Goal: Find specific page/section: Find specific page/section

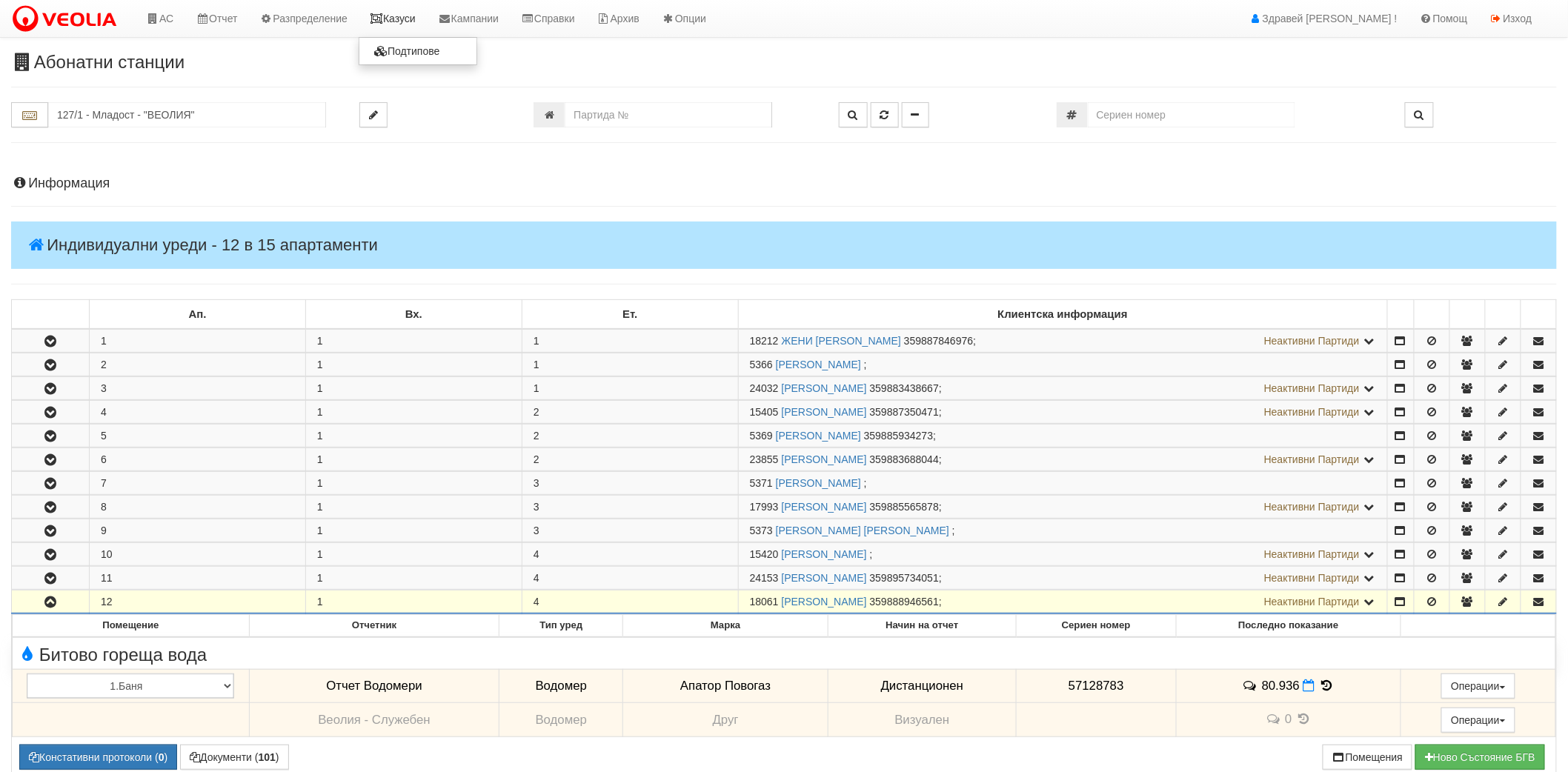
click at [407, 18] on link "Казуси" at bounding box center [392, 18] width 68 height 37
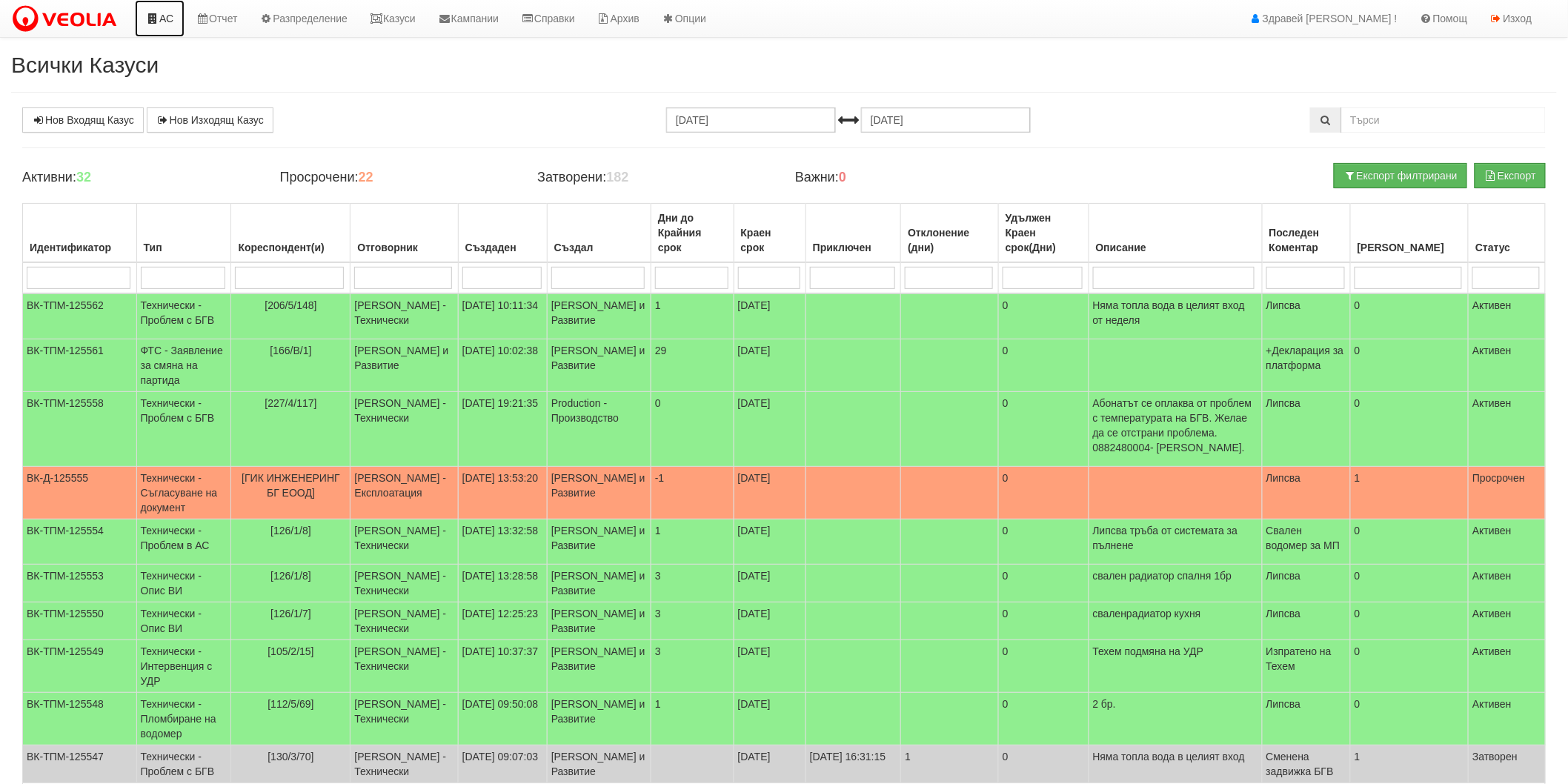
click at [163, 16] on link "АС" at bounding box center [160, 18] width 50 height 37
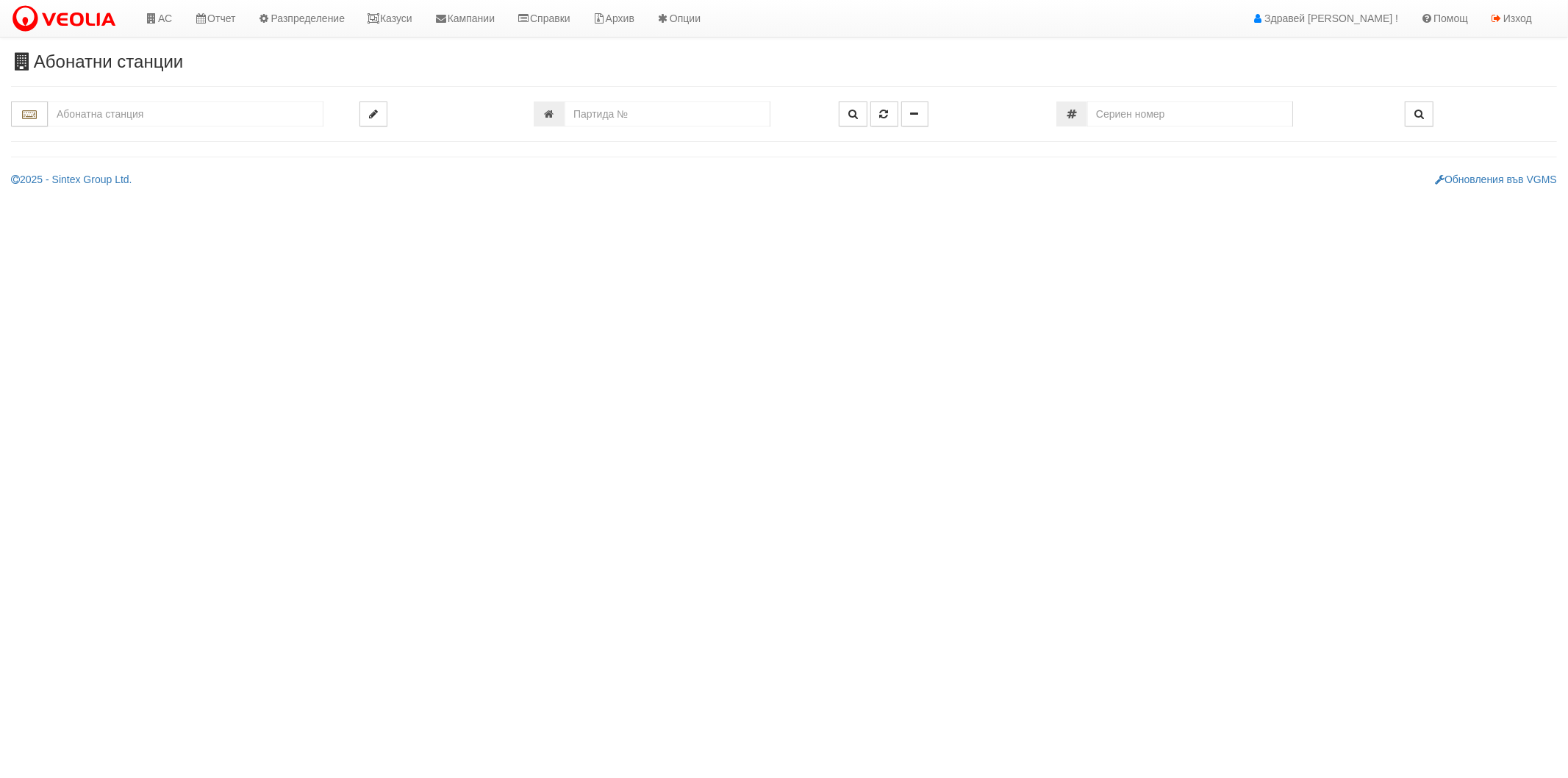
click at [153, 111] on input "text" at bounding box center [185, 114] width 276 height 25
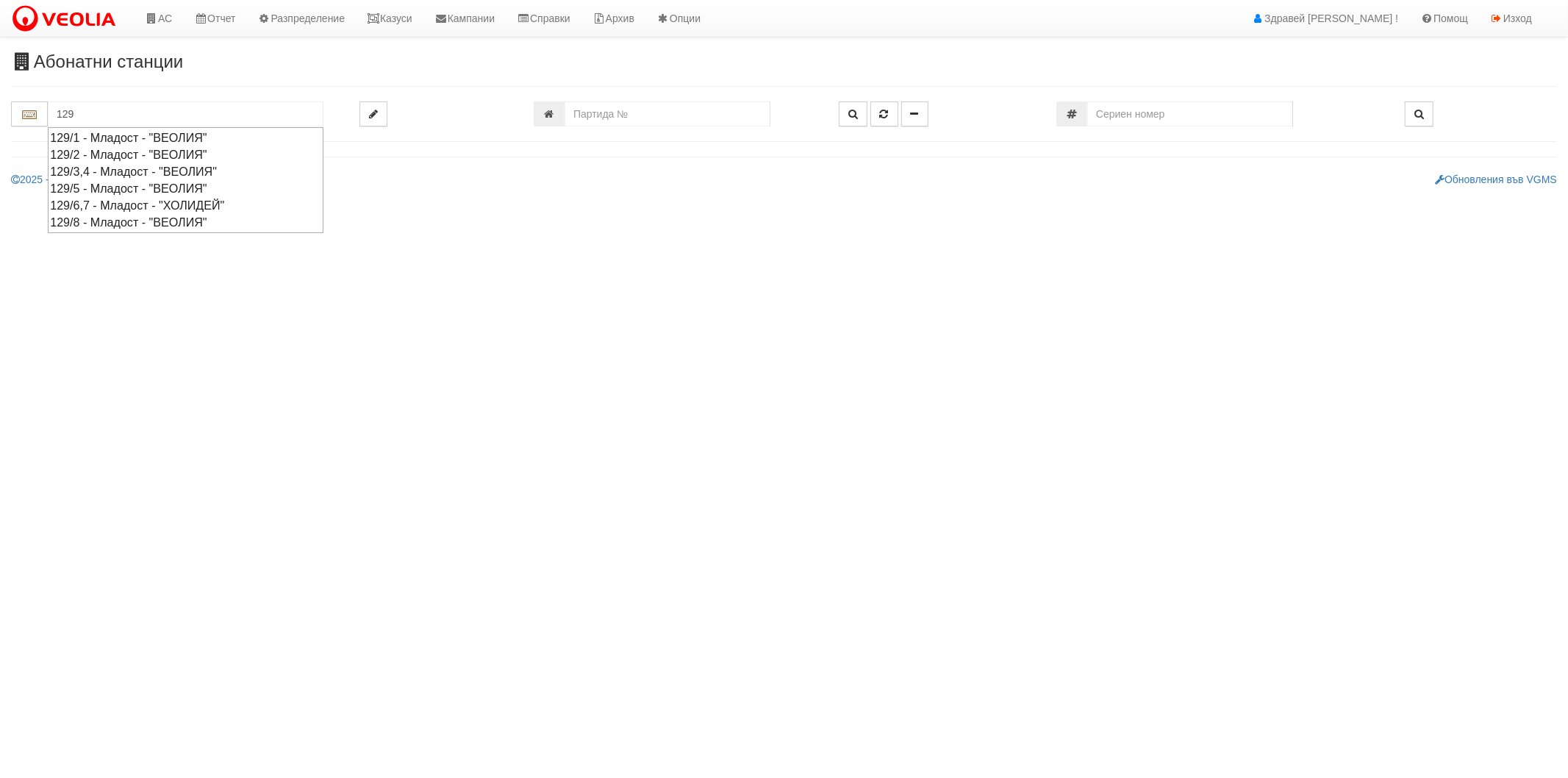
type input "129"
click at [623, 115] on input "number" at bounding box center [667, 114] width 206 height 25
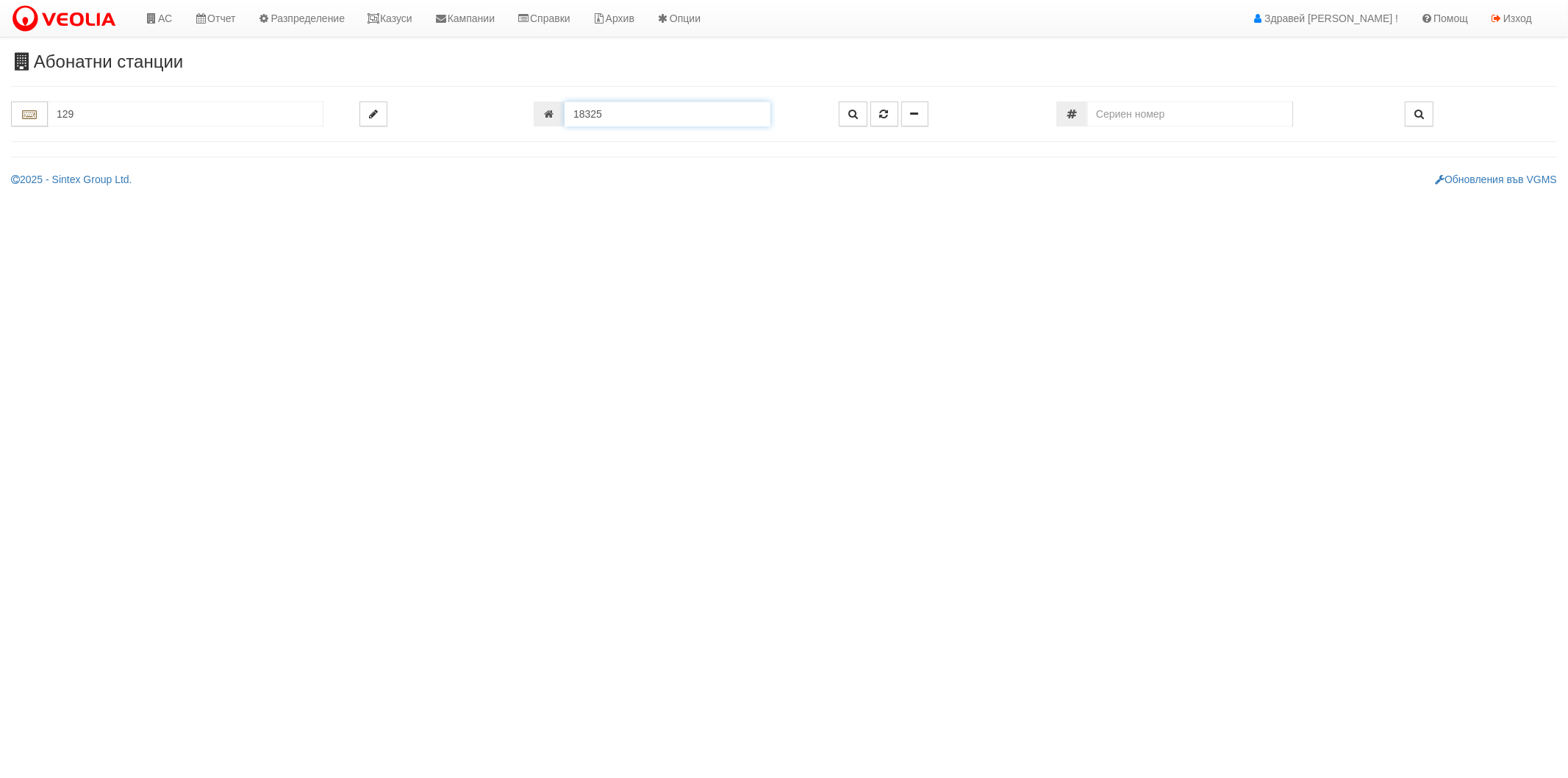
type input "18325"
type input "129/5 - "ВЕОЛИЯ ЕНЕРДЖИ ВАРНА " ЕАД"
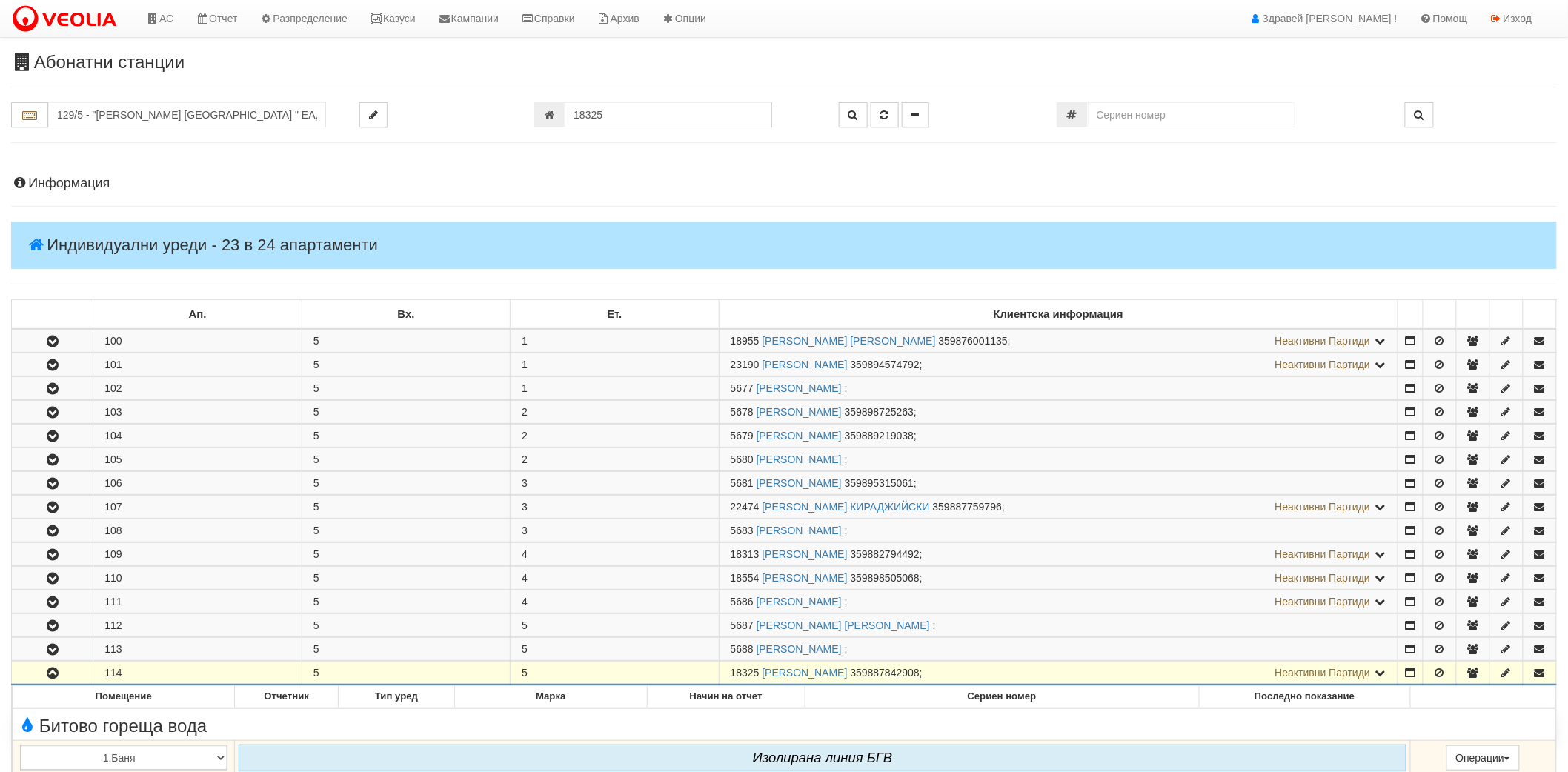
click at [100, 188] on h4 "Информация" at bounding box center [784, 184] width 1546 height 15
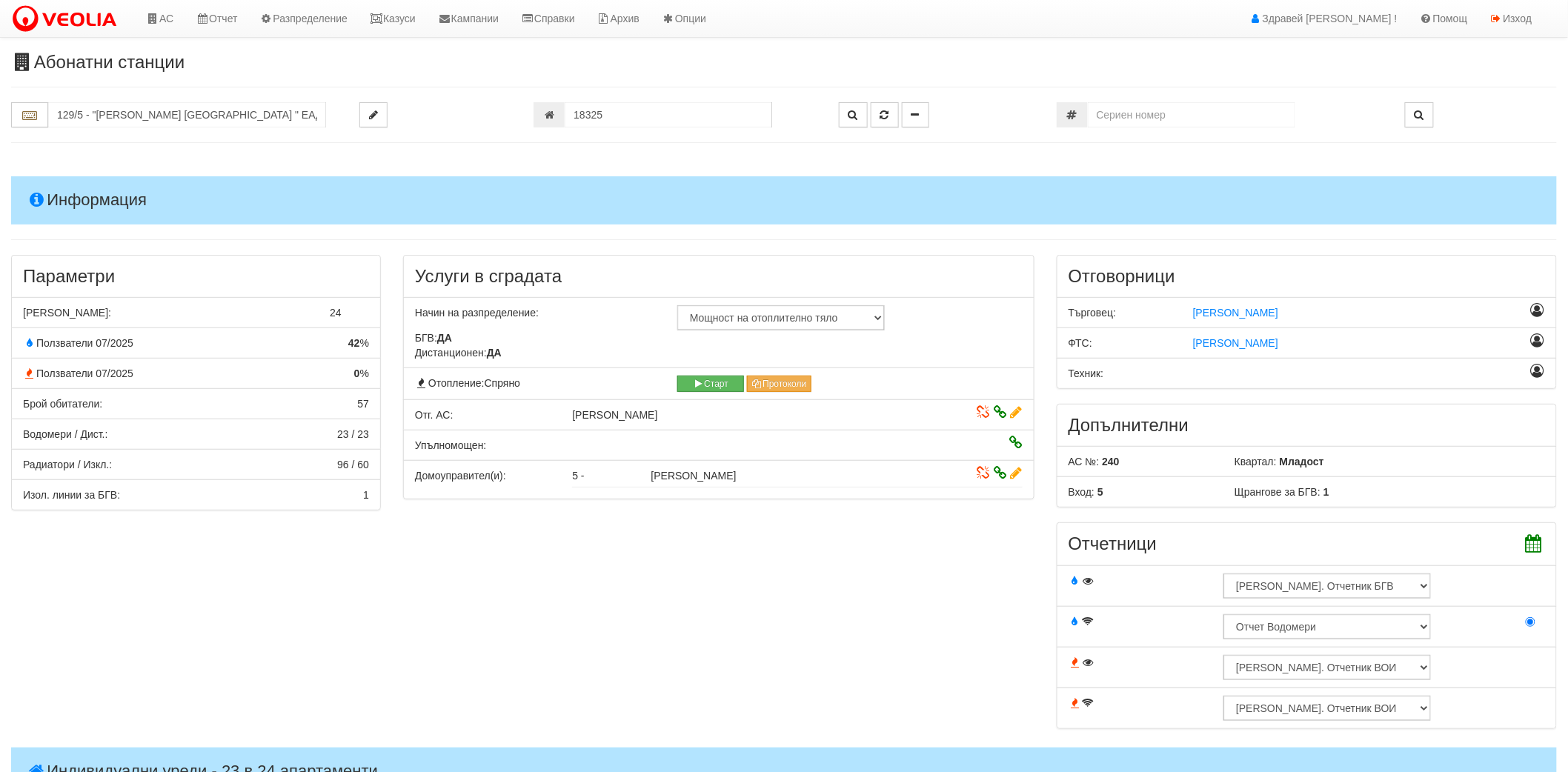
click at [100, 188] on h4 "Информация" at bounding box center [784, 200] width 1546 height 48
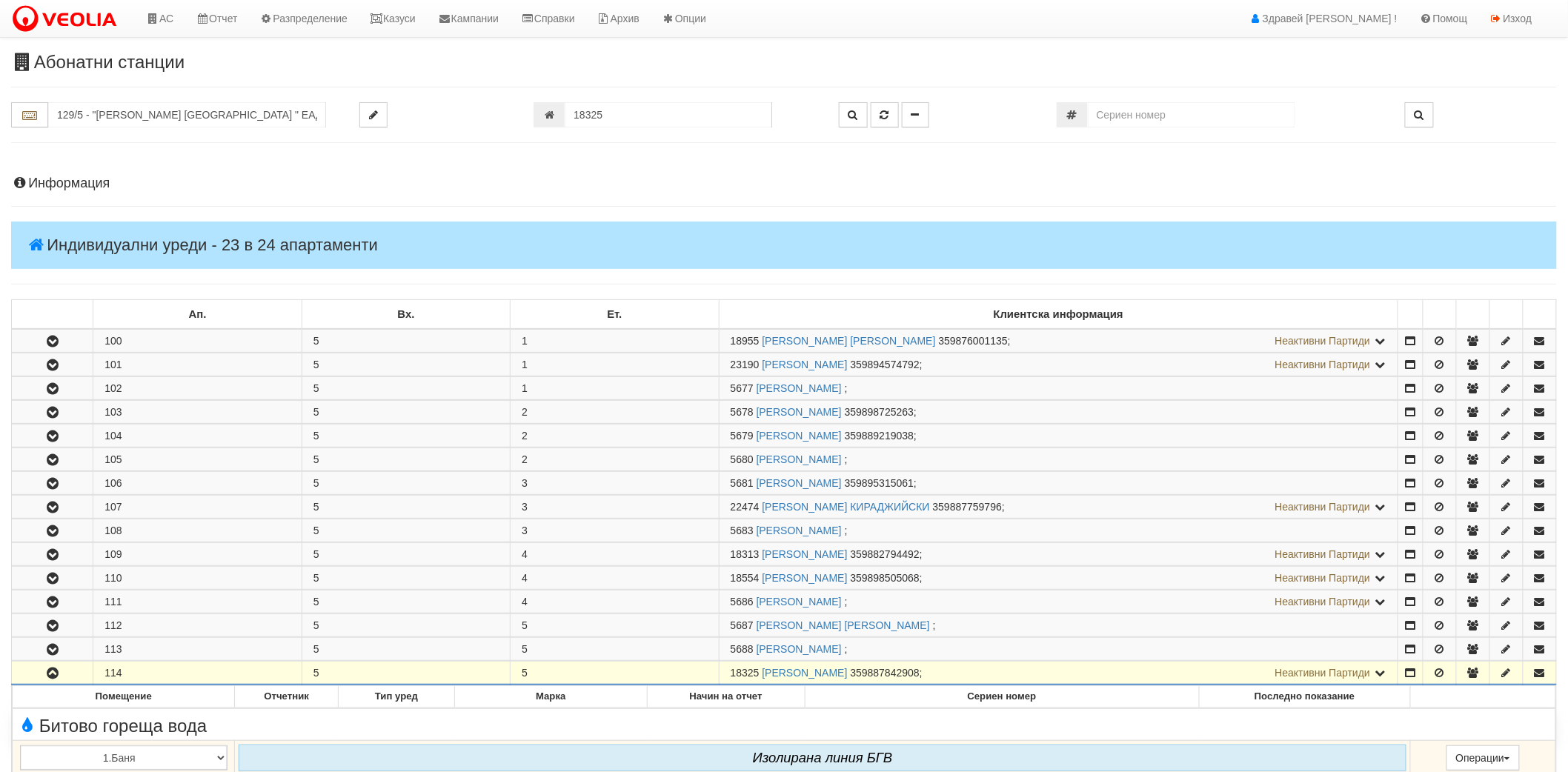
click at [105, 261] on h4 "Индивидуални уреди - 23 в 24 апартаменти" at bounding box center [784, 245] width 1546 height 48
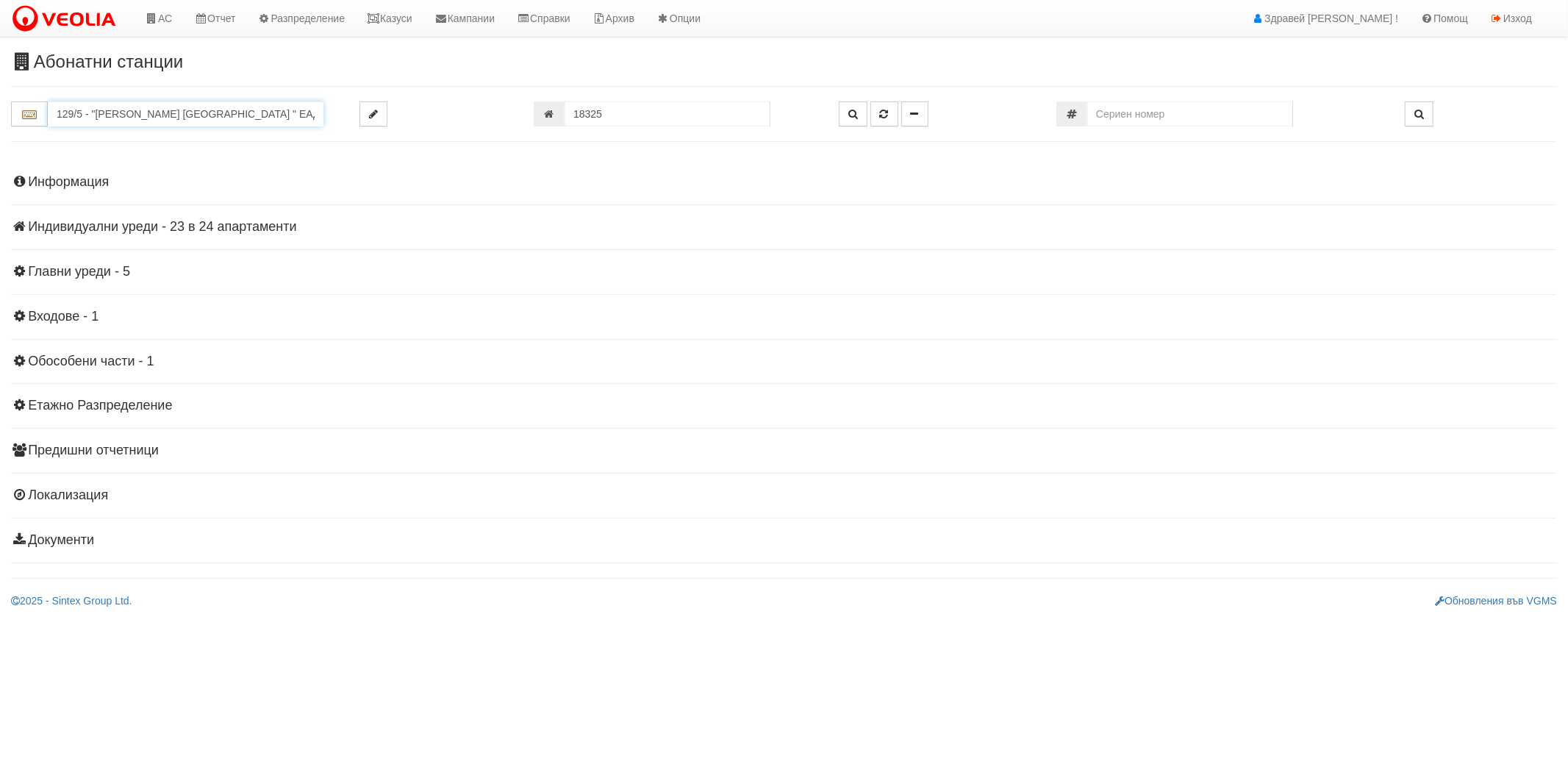
drag, startPoint x: 223, startPoint y: 107, endPoint x: 228, endPoint y: 142, distance: 35.4
click at [225, 121] on input "129/5 - "ВЕОЛИЯ ЕНЕРДЖИ ВАРНА " ЕАД" at bounding box center [185, 114] width 276 height 25
click at [229, 143] on div "Абонатни станции 129/5 - "ВЕОЛИЯ ЕНЕРДЖИ ВАРНА " ЕАД 18325" at bounding box center [784, 330] width 1568 height 556
click at [237, 111] on input "129/5 - "ВЕОЛИЯ ЕНЕРДЖИ ВАРНА " ЕАД" at bounding box center [185, 114] width 276 height 25
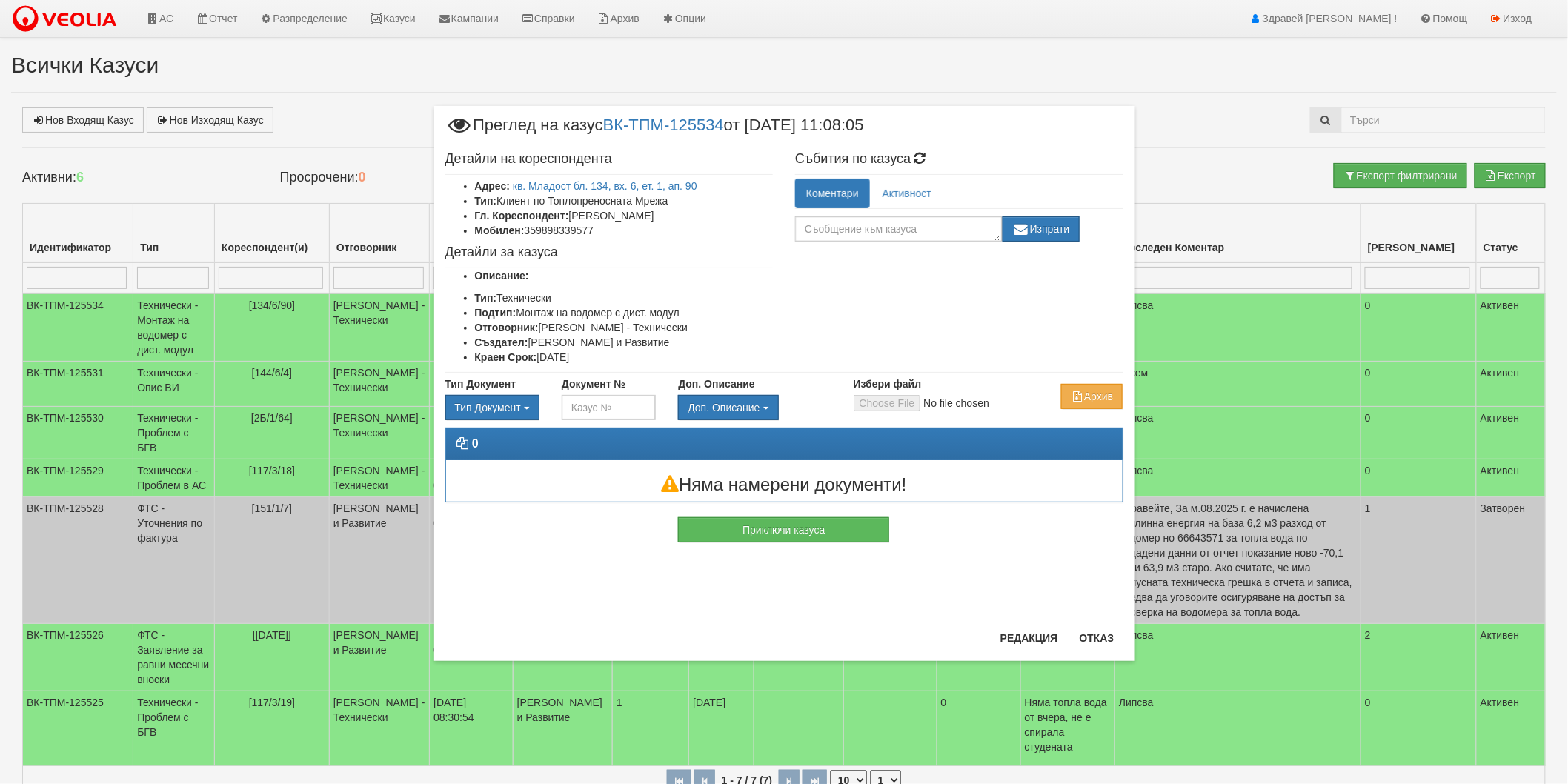
click at [97, 4] on div "× Преглед на казус ВК-ТПМ-125534 от 15/09/2025 11:08:05 Детайли на кореспондент…" at bounding box center [784, 392] width 1568 height 784
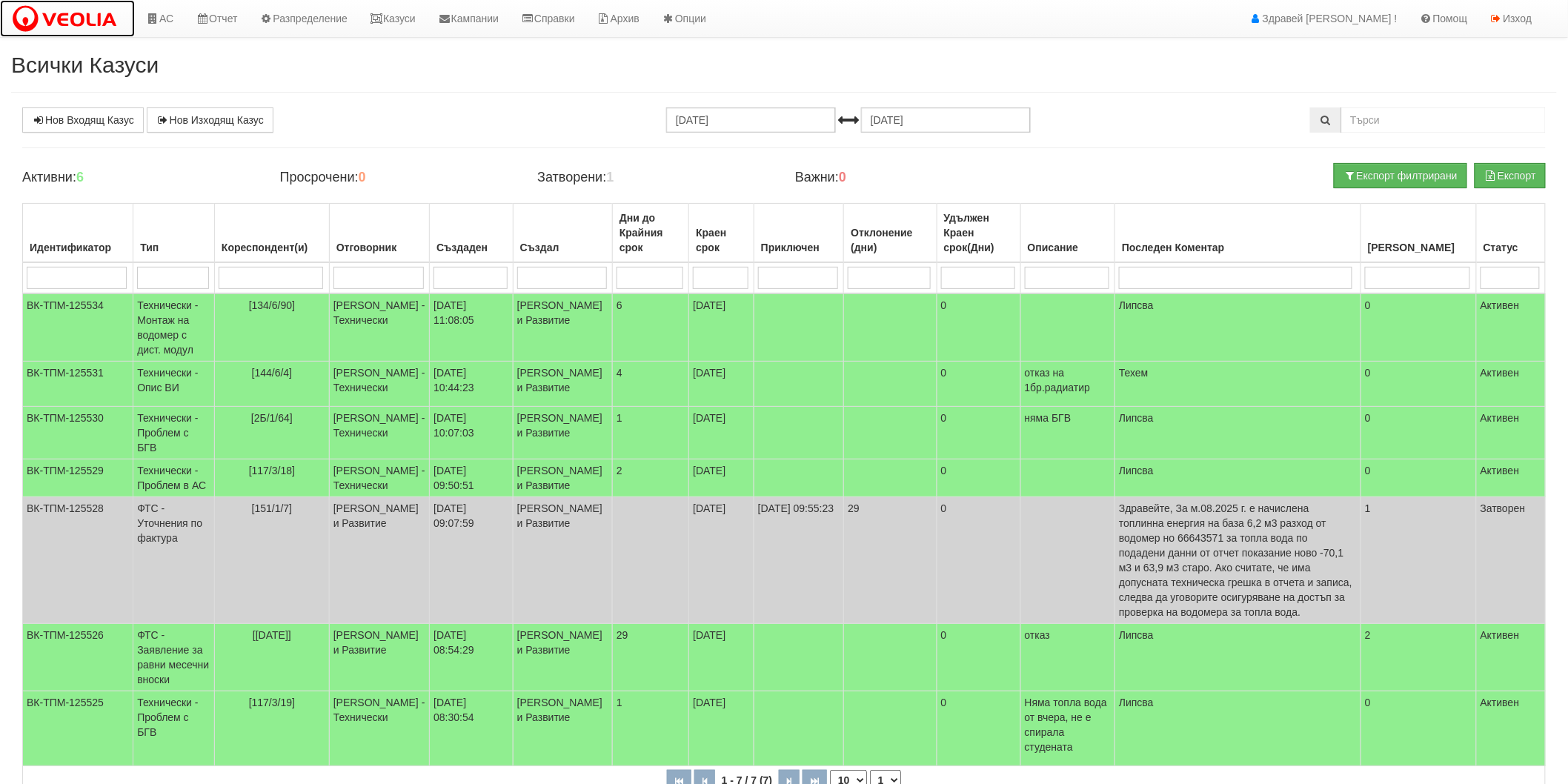
click at [98, 20] on img at bounding box center [67, 20] width 112 height 31
